Goal: Check status: Check status

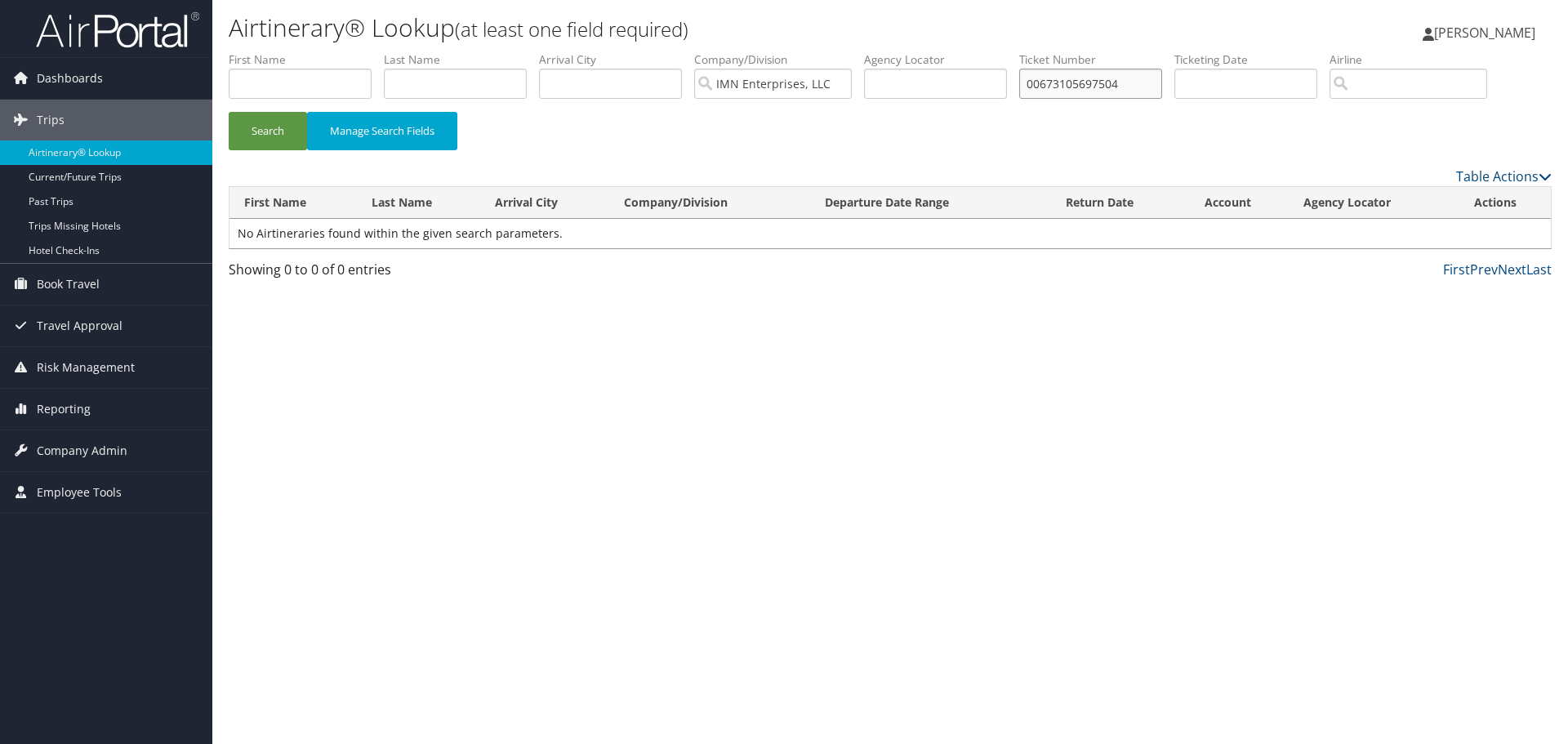
click at [1138, 92] on input "00673105697504" at bounding box center [1091, 83] width 143 height 30
click at [462, 79] on input "text" at bounding box center [455, 83] width 143 height 30
type input "Samani"
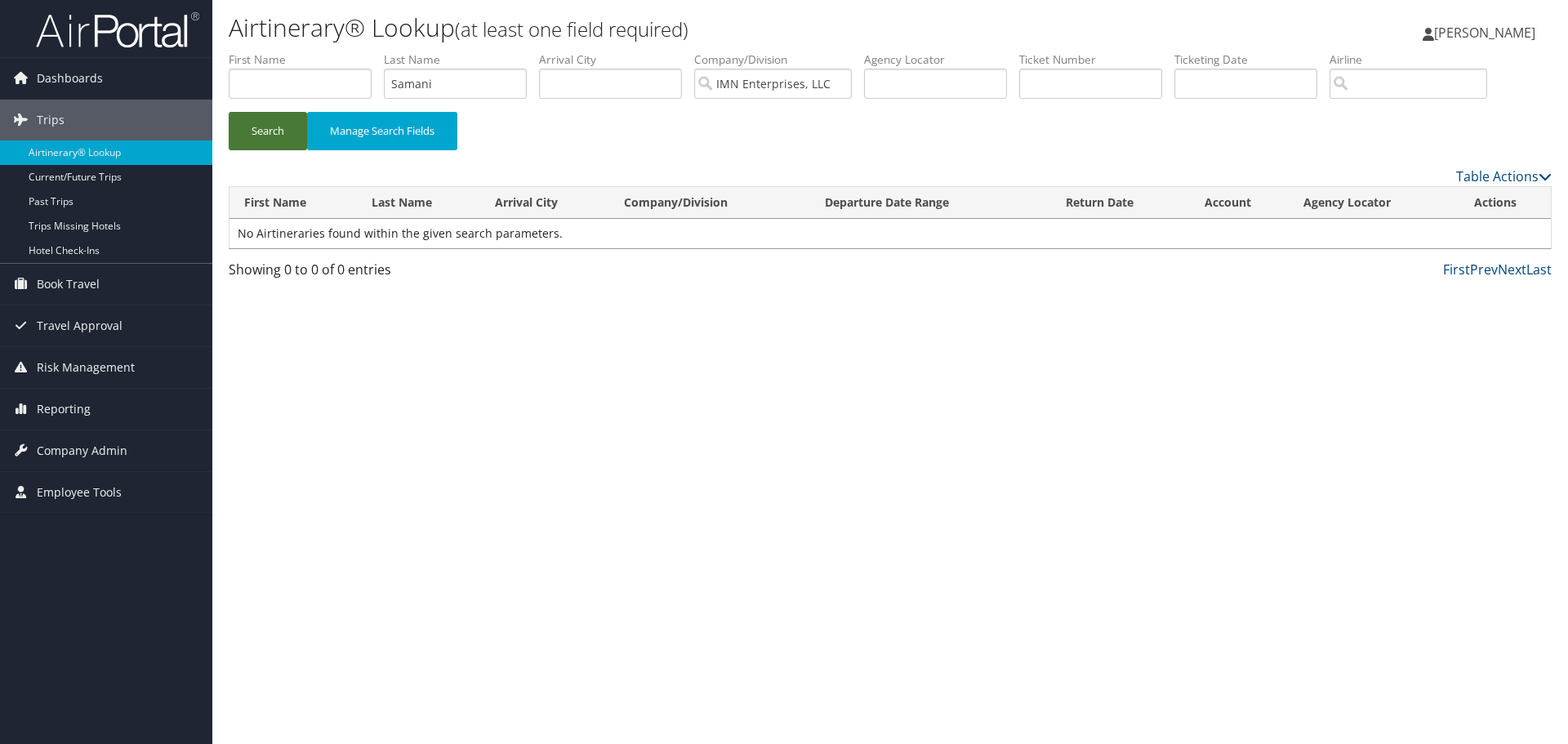
click at [260, 131] on button "Search" at bounding box center [268, 131] width 78 height 38
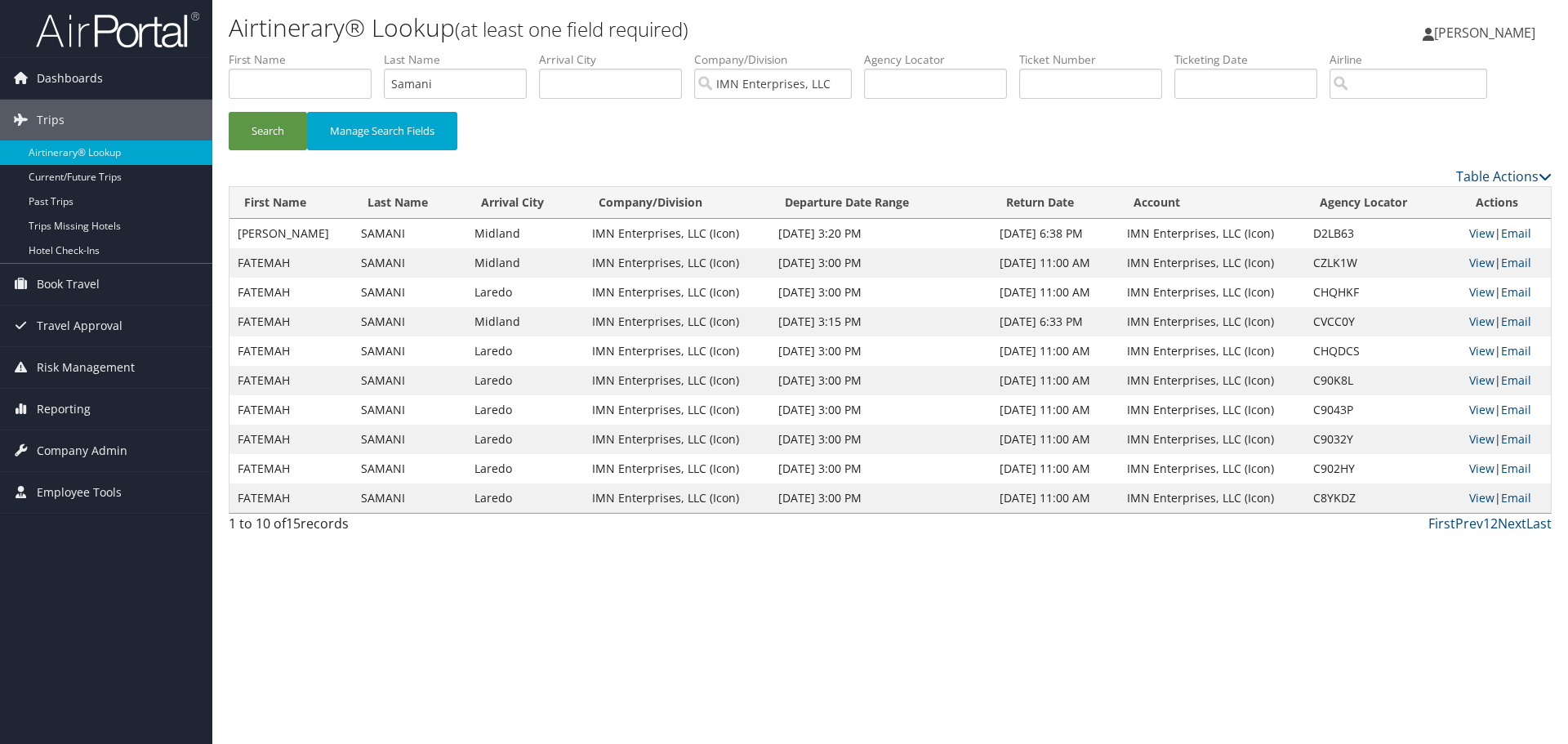
click at [853, 324] on td "[DATE] 3:15 PM" at bounding box center [880, 321] width 220 height 29
click at [992, 315] on td "[DATE] 6:33 PM" at bounding box center [1055, 321] width 127 height 29
click at [1057, 295] on td "[DATE] 11:00 AM" at bounding box center [1055, 292] width 127 height 29
